Goal: Task Accomplishment & Management: Use online tool/utility

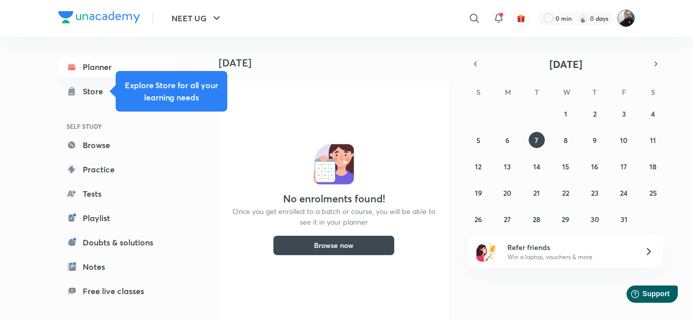
click at [627, 21] on img at bounding box center [625, 18] width 17 height 17
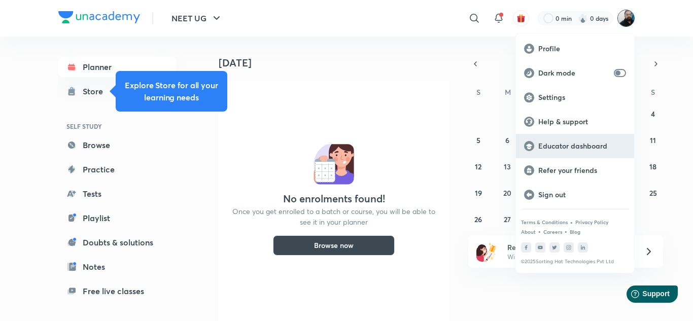
click at [580, 150] on p "Educator dashboard" at bounding box center [582, 146] width 88 height 9
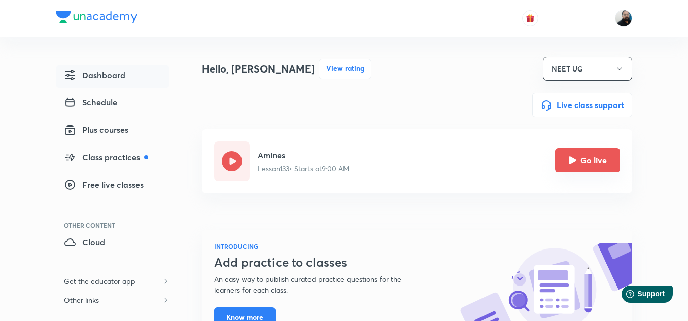
click at [571, 161] on icon "Go live" at bounding box center [573, 160] width 8 height 8
click at [569, 161] on icon "Go live" at bounding box center [573, 160] width 8 height 8
